Goal: Transaction & Acquisition: Book appointment/travel/reservation

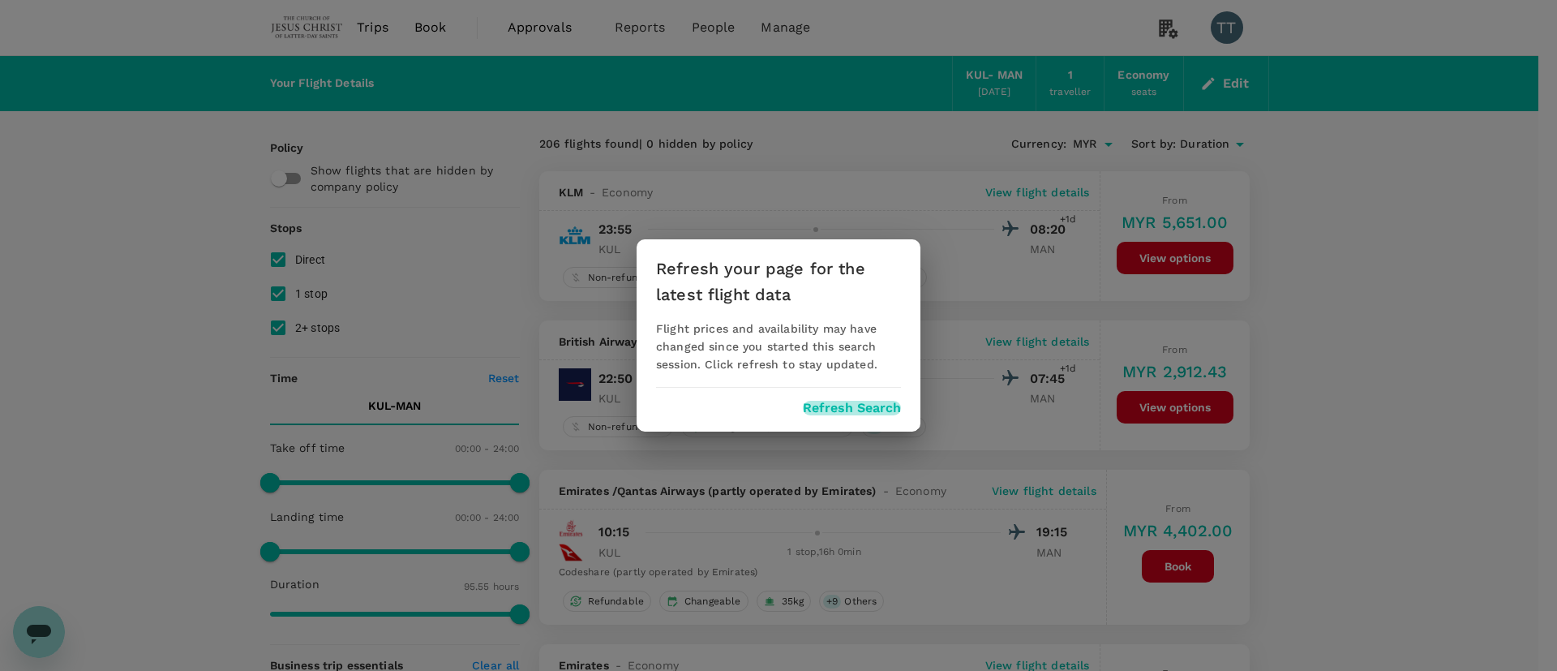
click at [854, 401] on button "Refresh Search" at bounding box center [852, 408] width 98 height 15
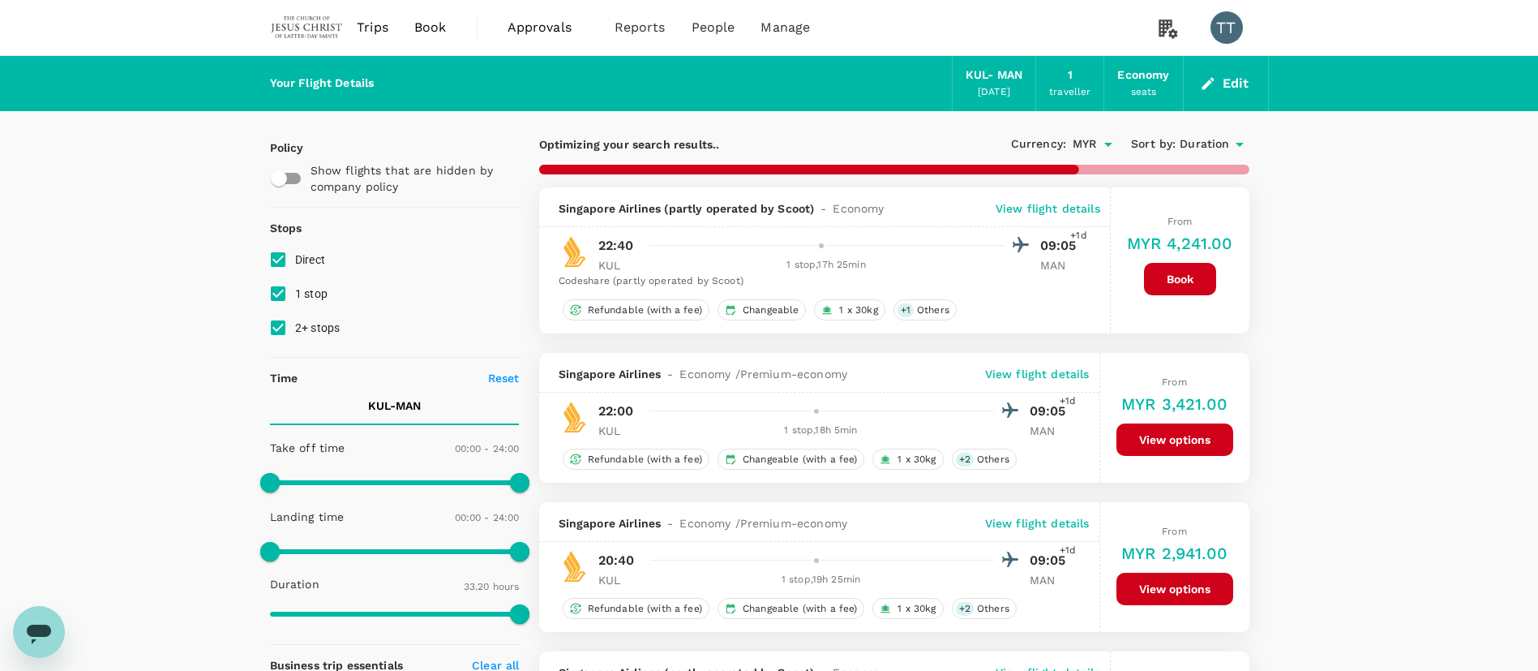
type input "2305"
checkbox input "false"
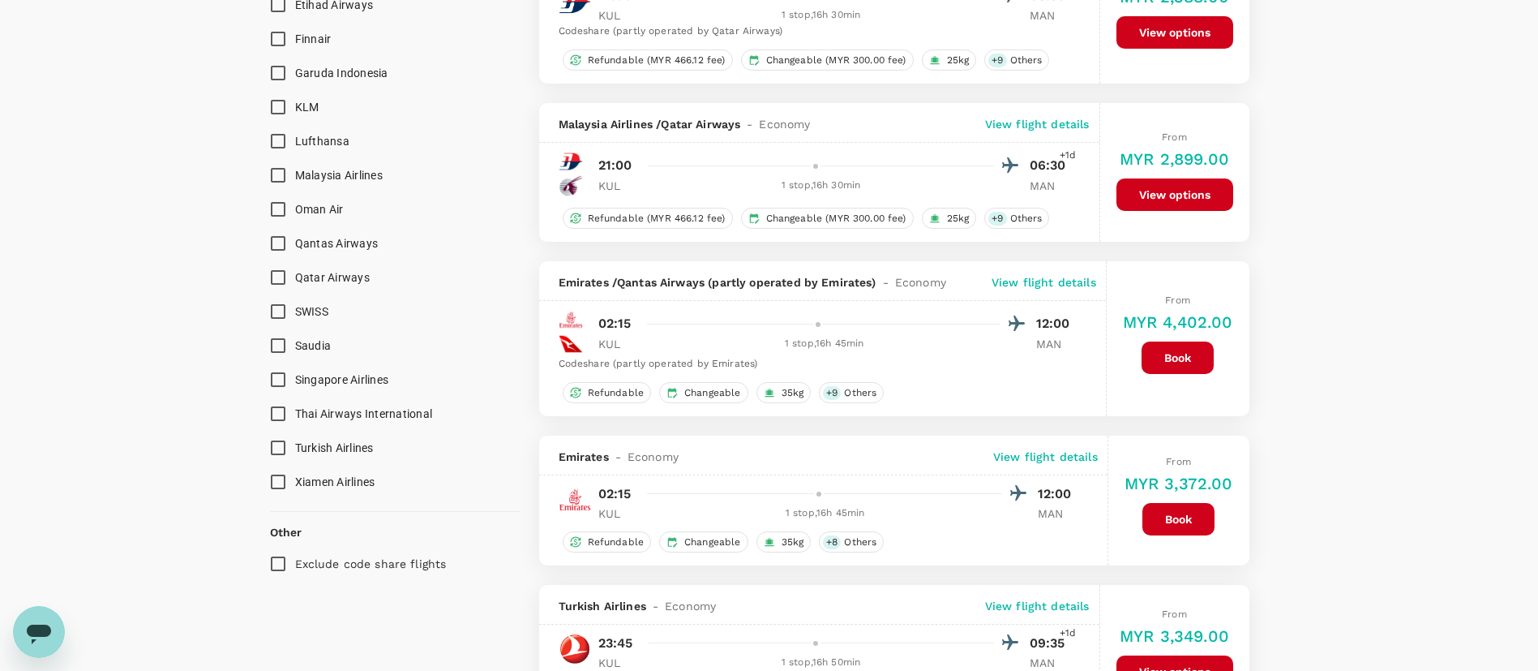
scroll to position [1562, 0]
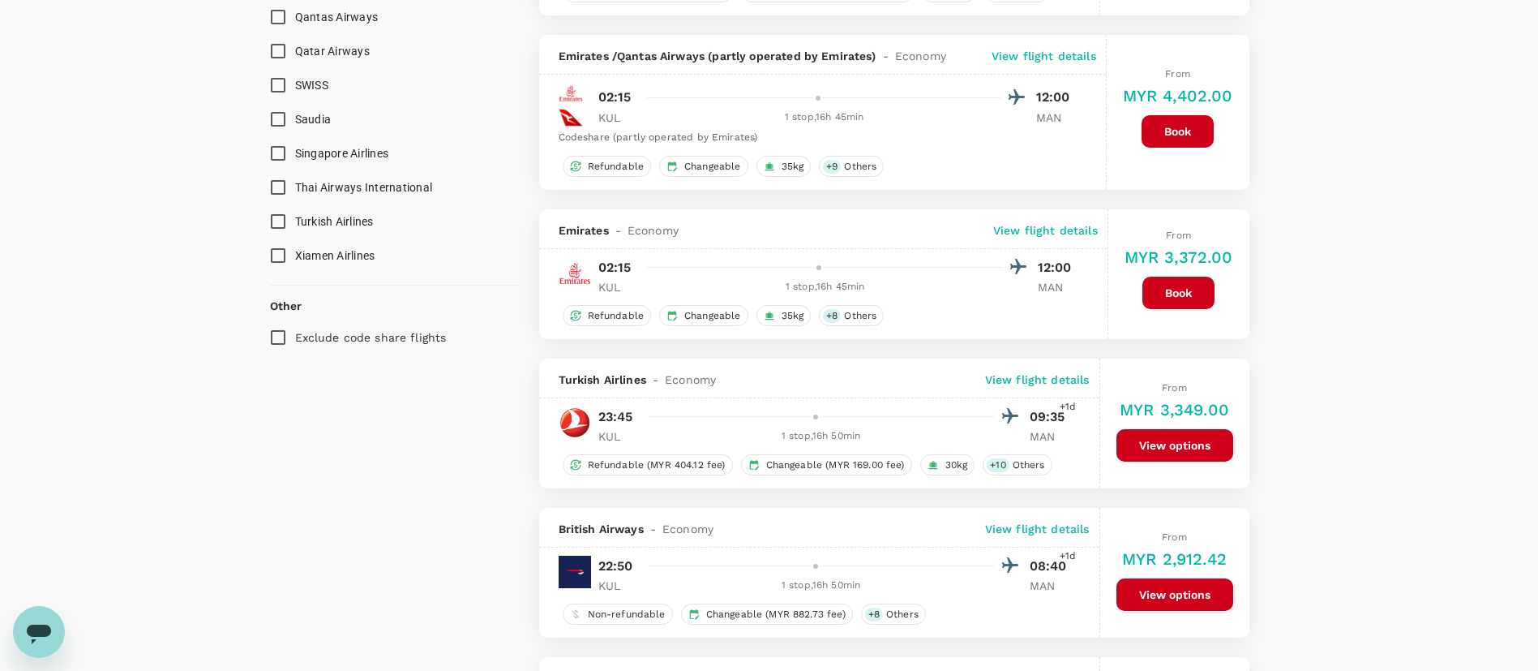
type input "5755"
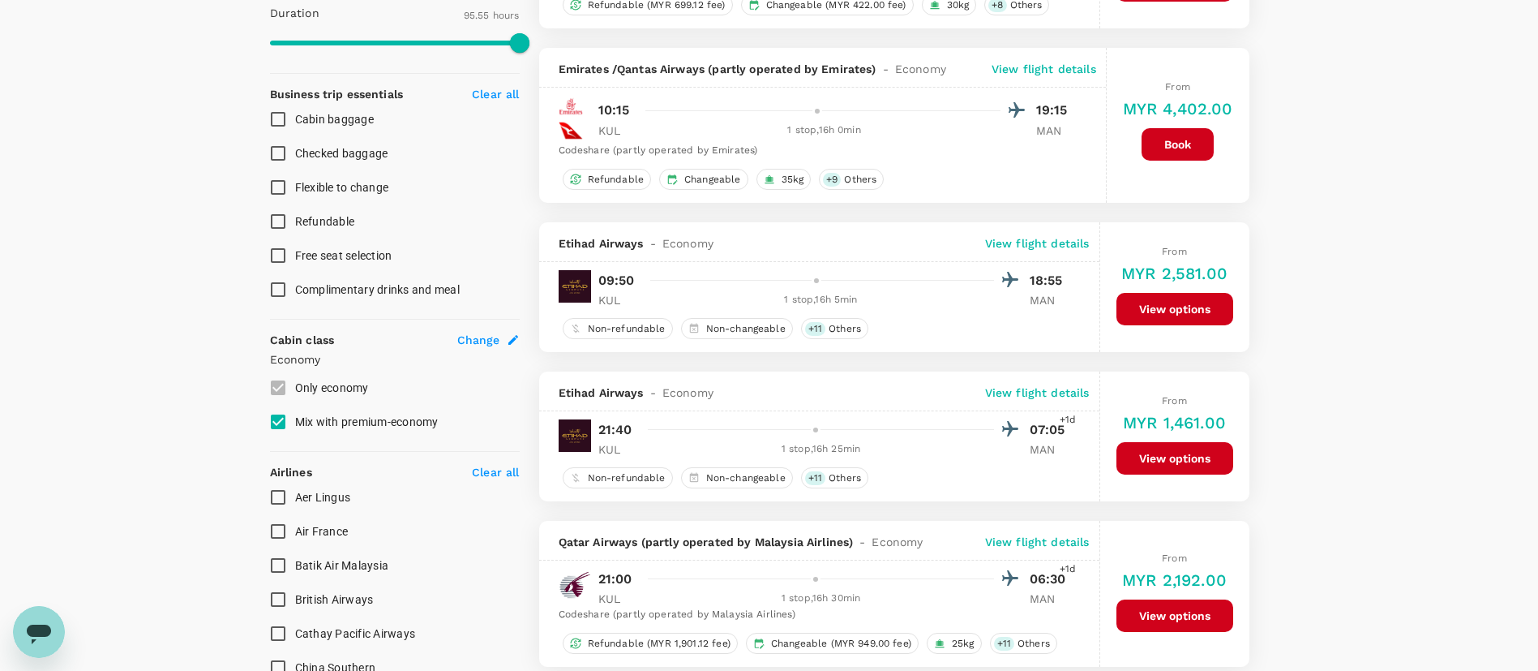
scroll to position [563, 0]
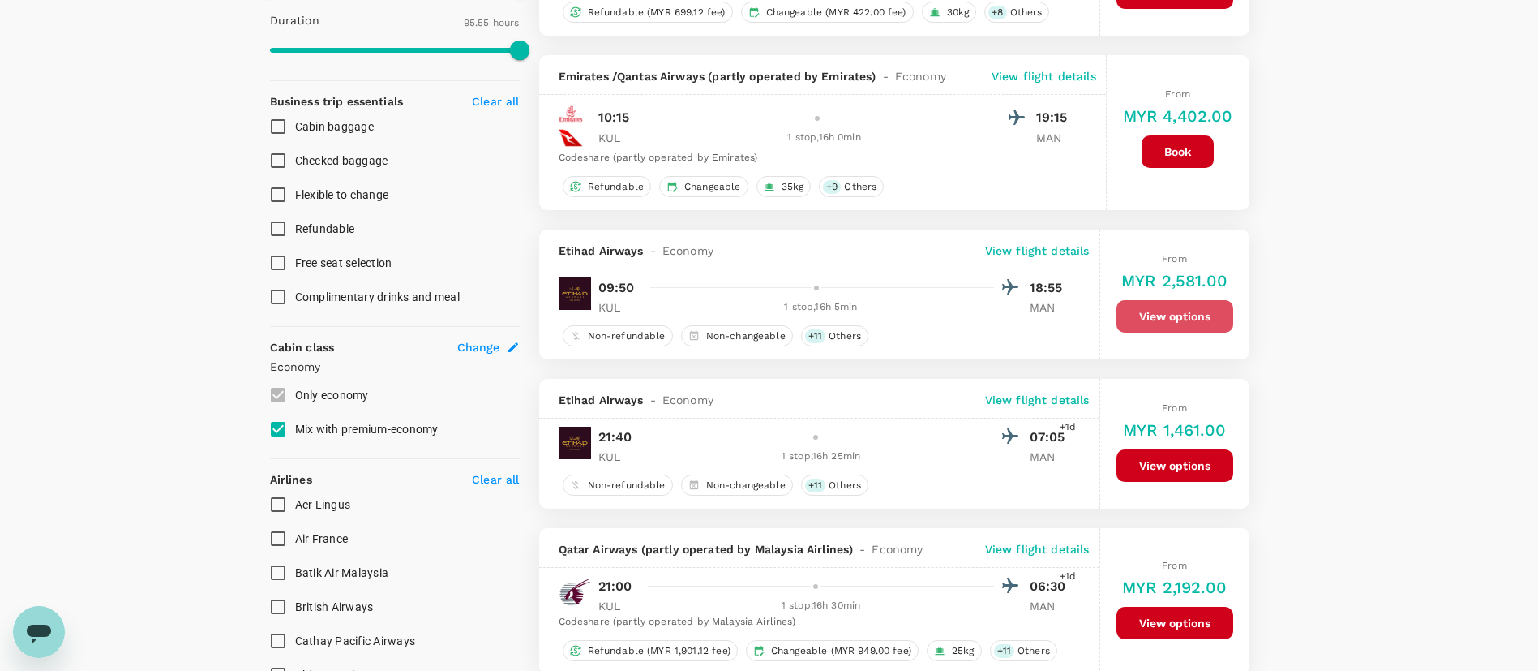
click at [1167, 322] on button "View options" at bounding box center [1174, 316] width 117 height 32
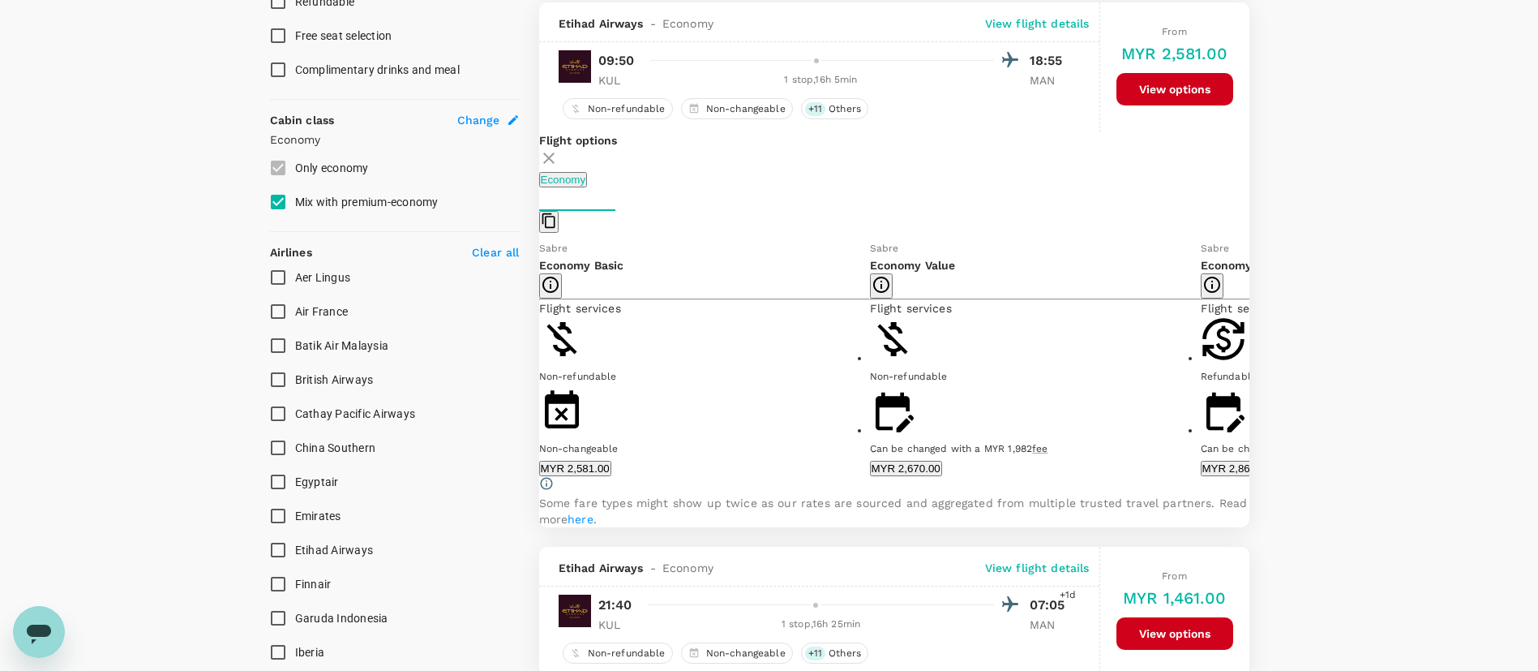
scroll to position [793, 0]
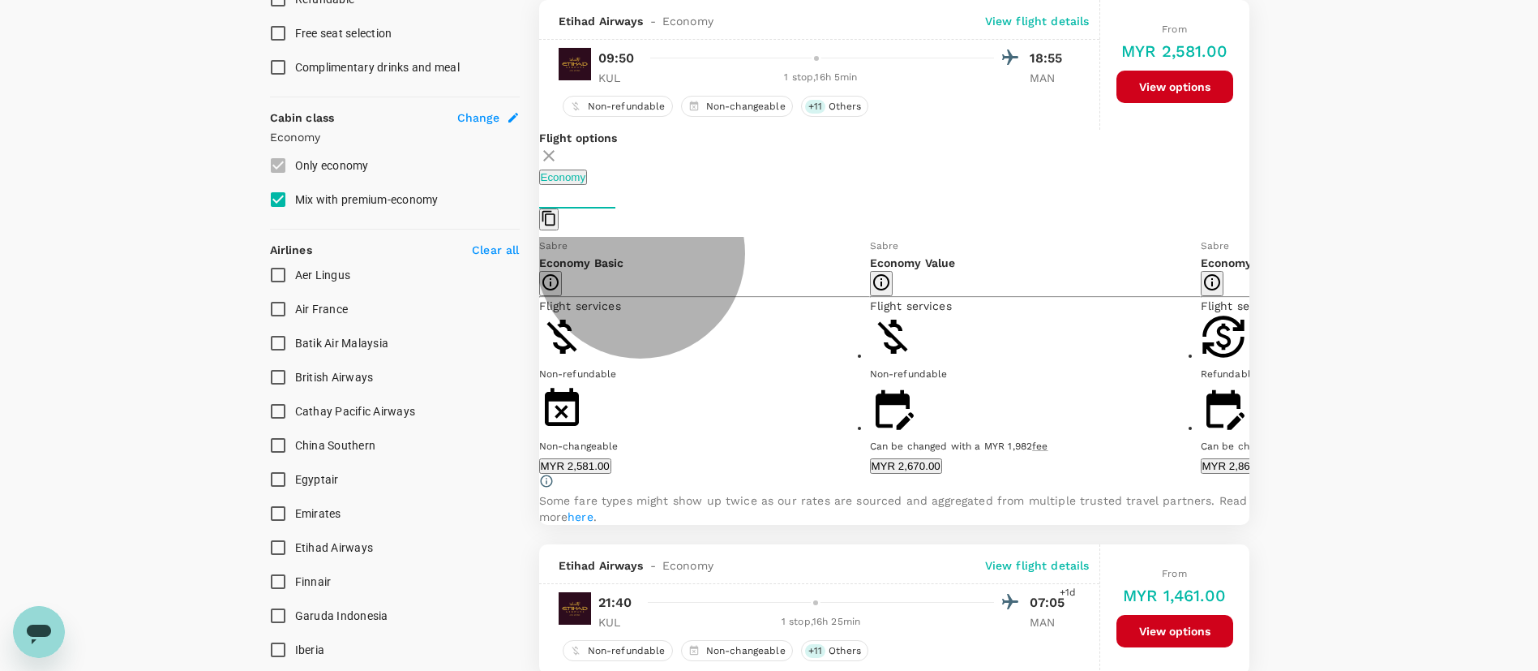
click at [611, 473] on button "MYR 2,581.00" at bounding box center [575, 465] width 72 height 15
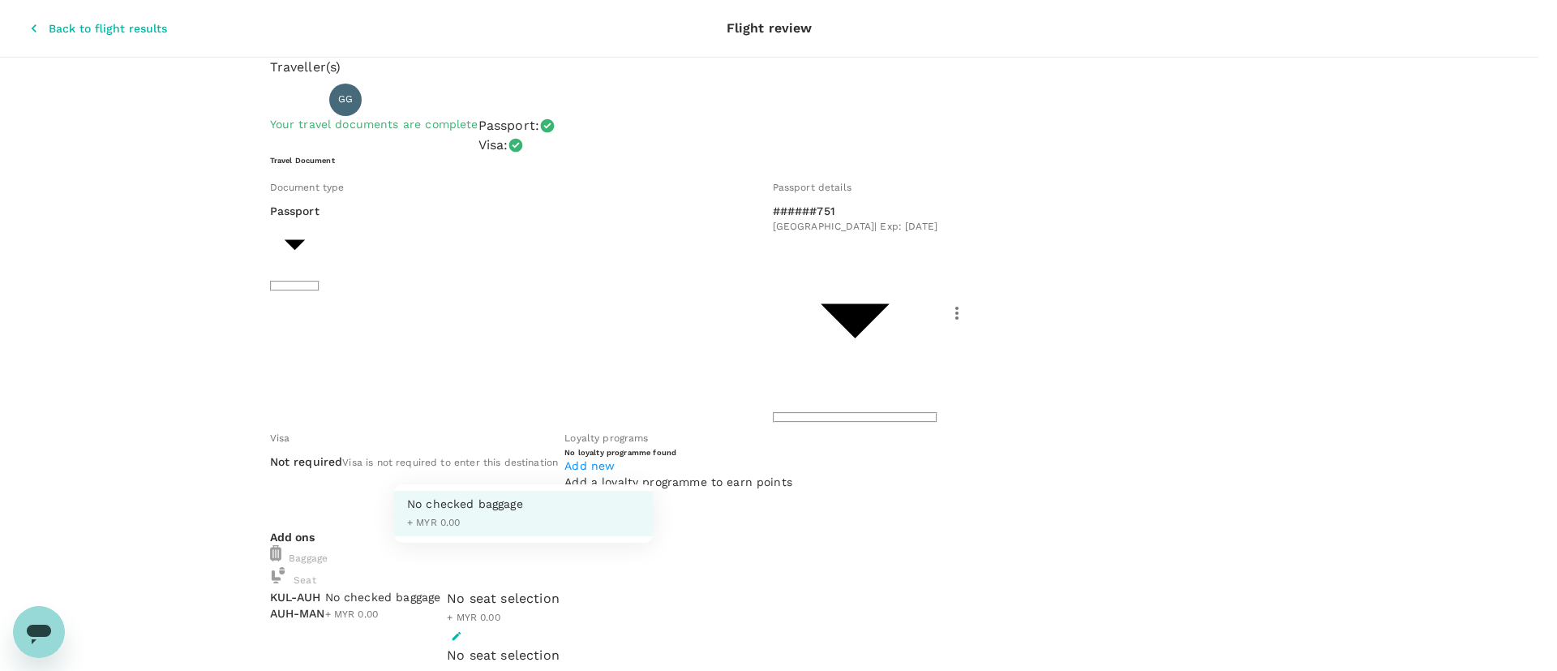
click at [775, 587] on div at bounding box center [778, 335] width 1557 height 671
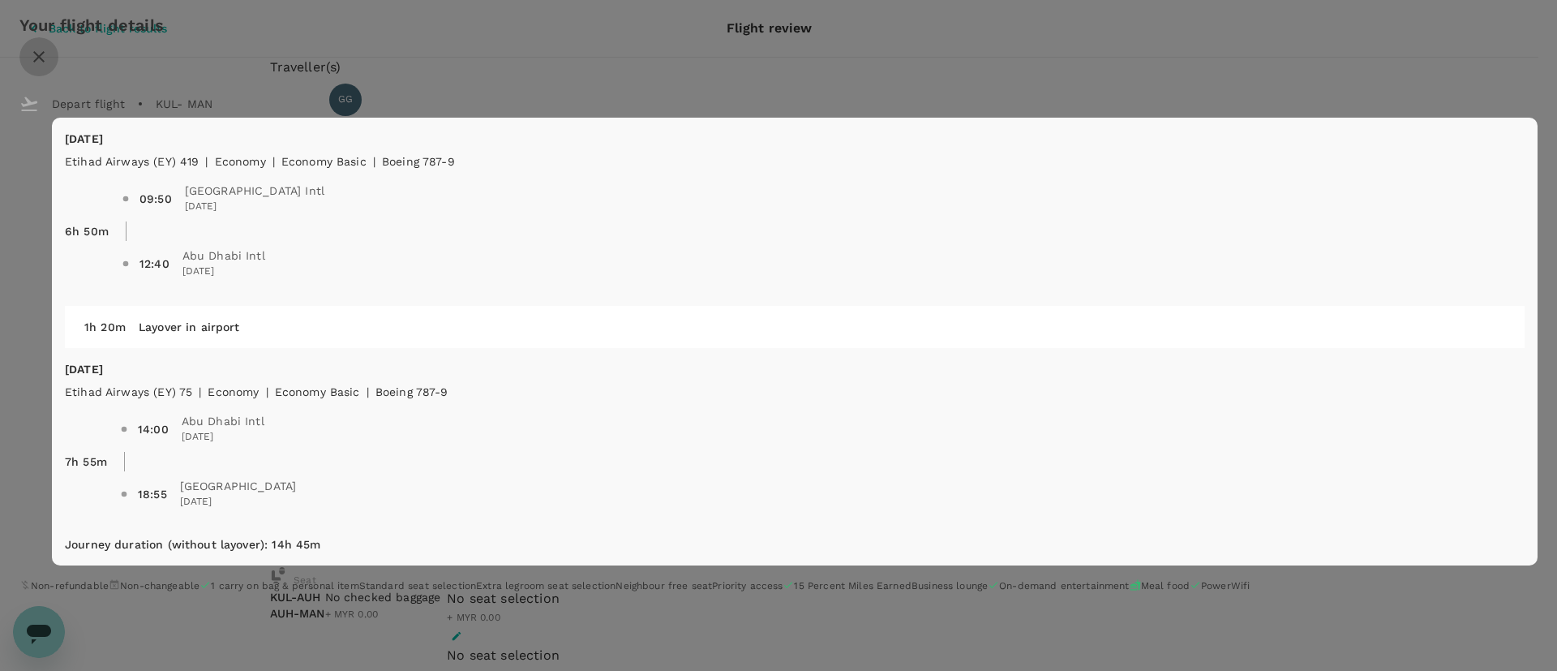
click at [49, 47] on icon "close" at bounding box center [38, 56] width 19 height 19
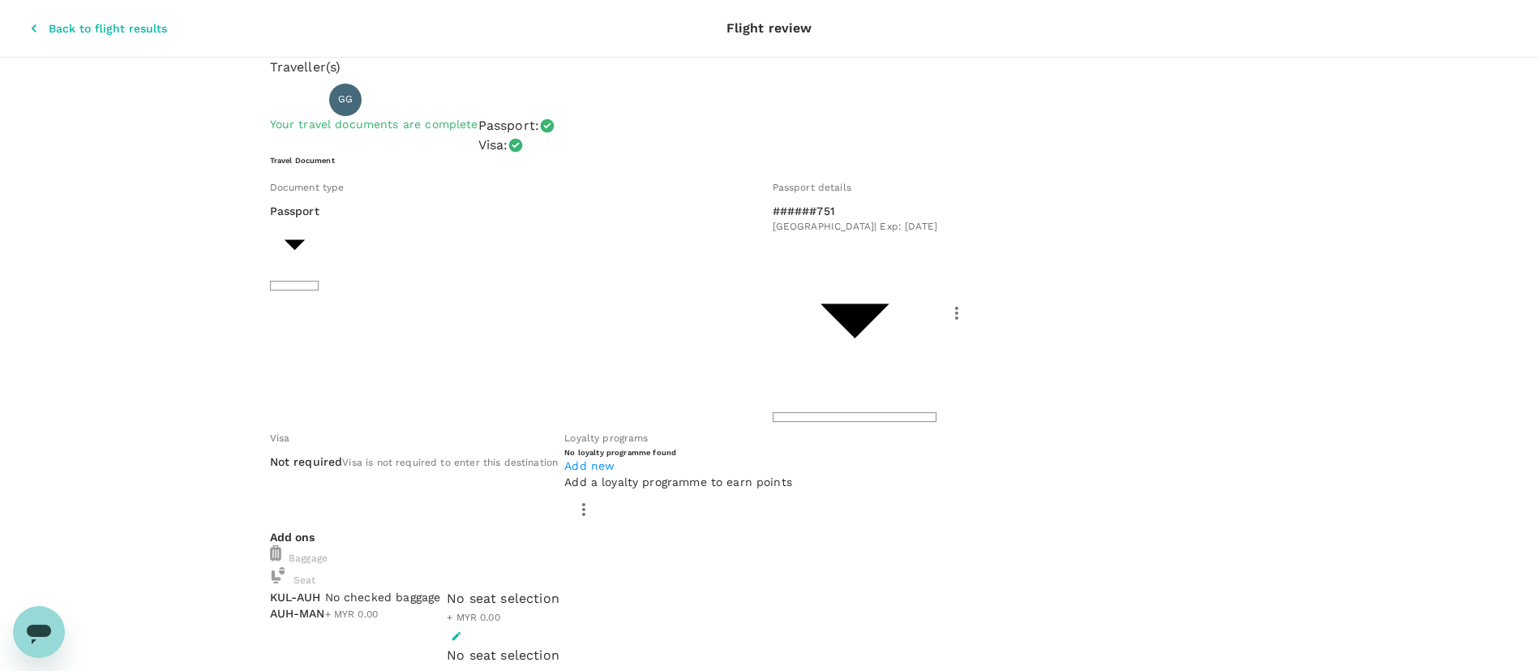
click at [26, 22] on icon "button" at bounding box center [34, 28] width 16 height 16
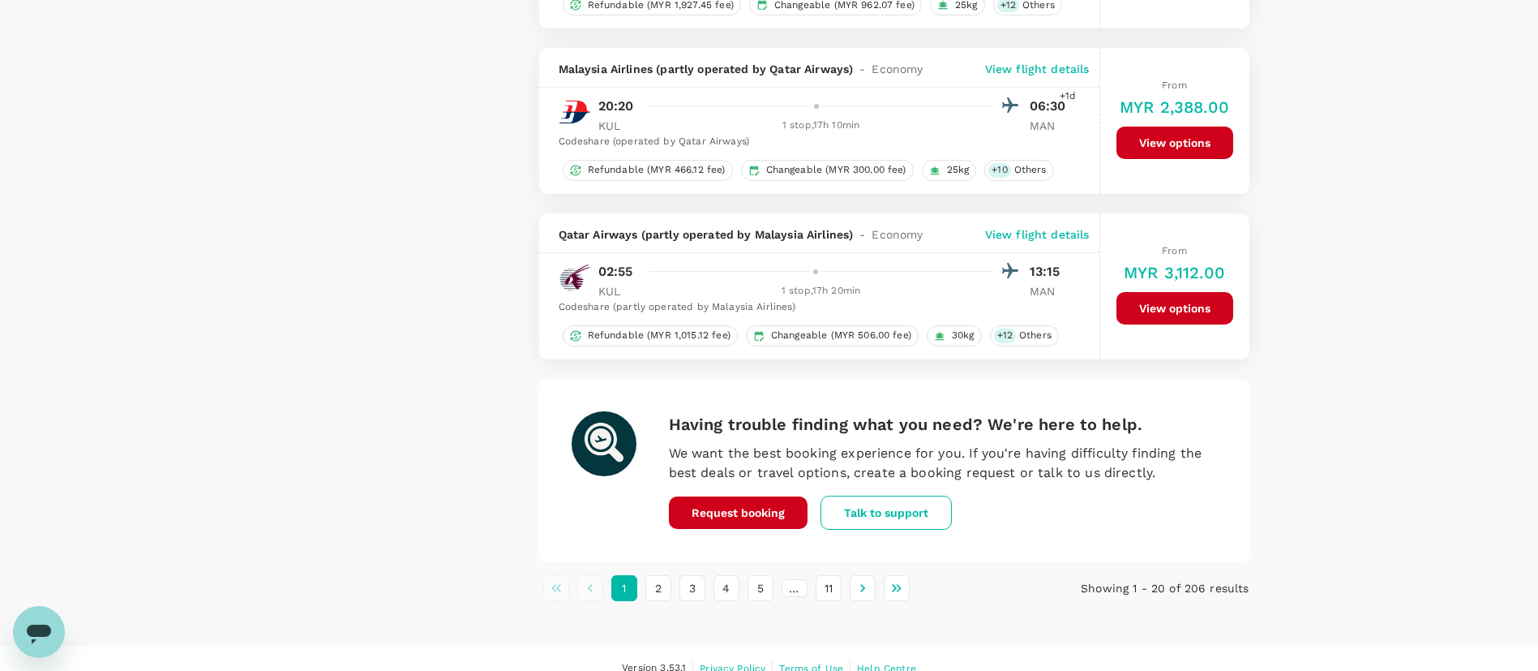
scroll to position [3039, 0]
